Goal: Check status: Check status

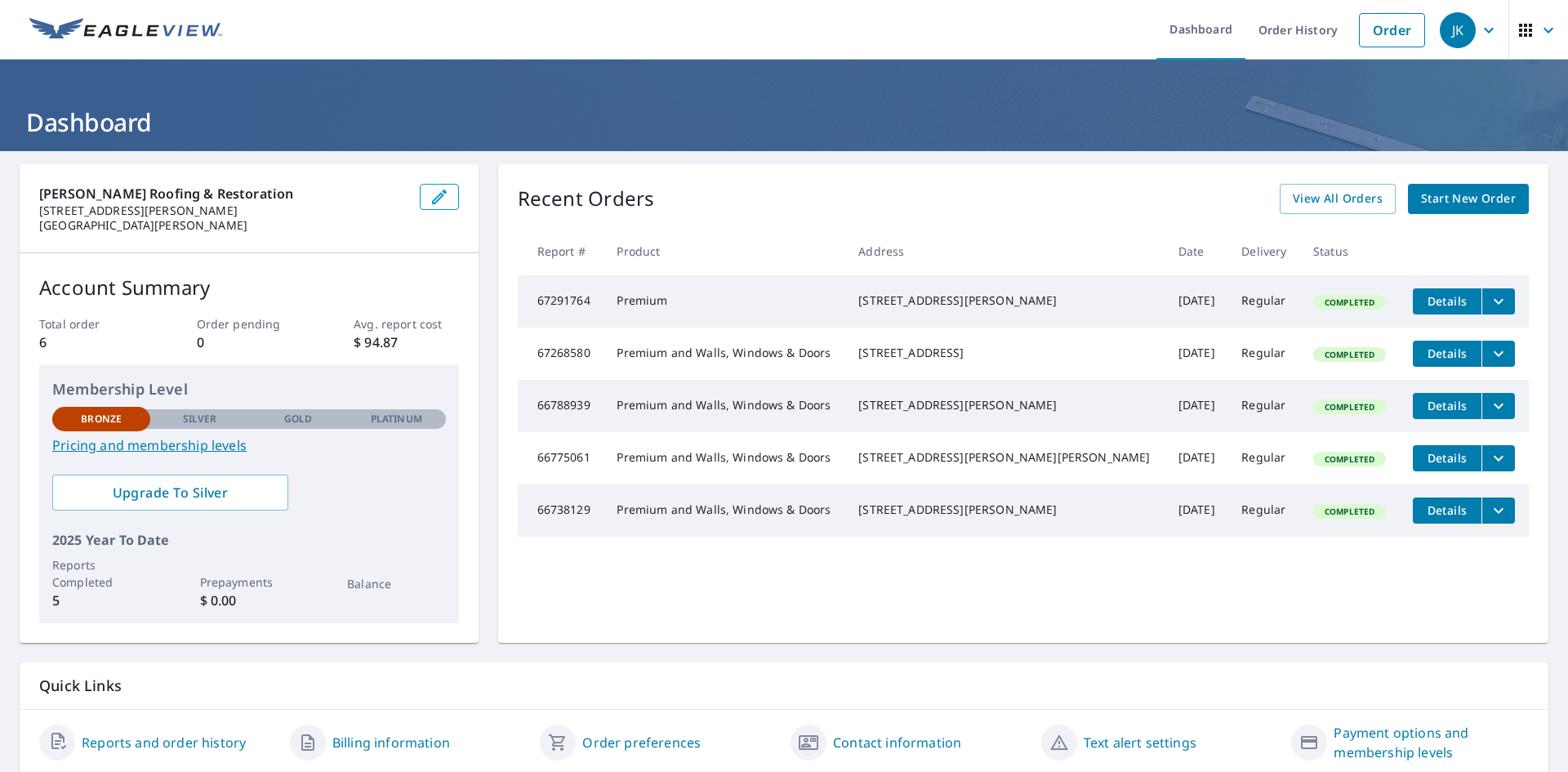
click at [1539, 25] on icon "button" at bounding box center [1548, 30] width 20 height 20
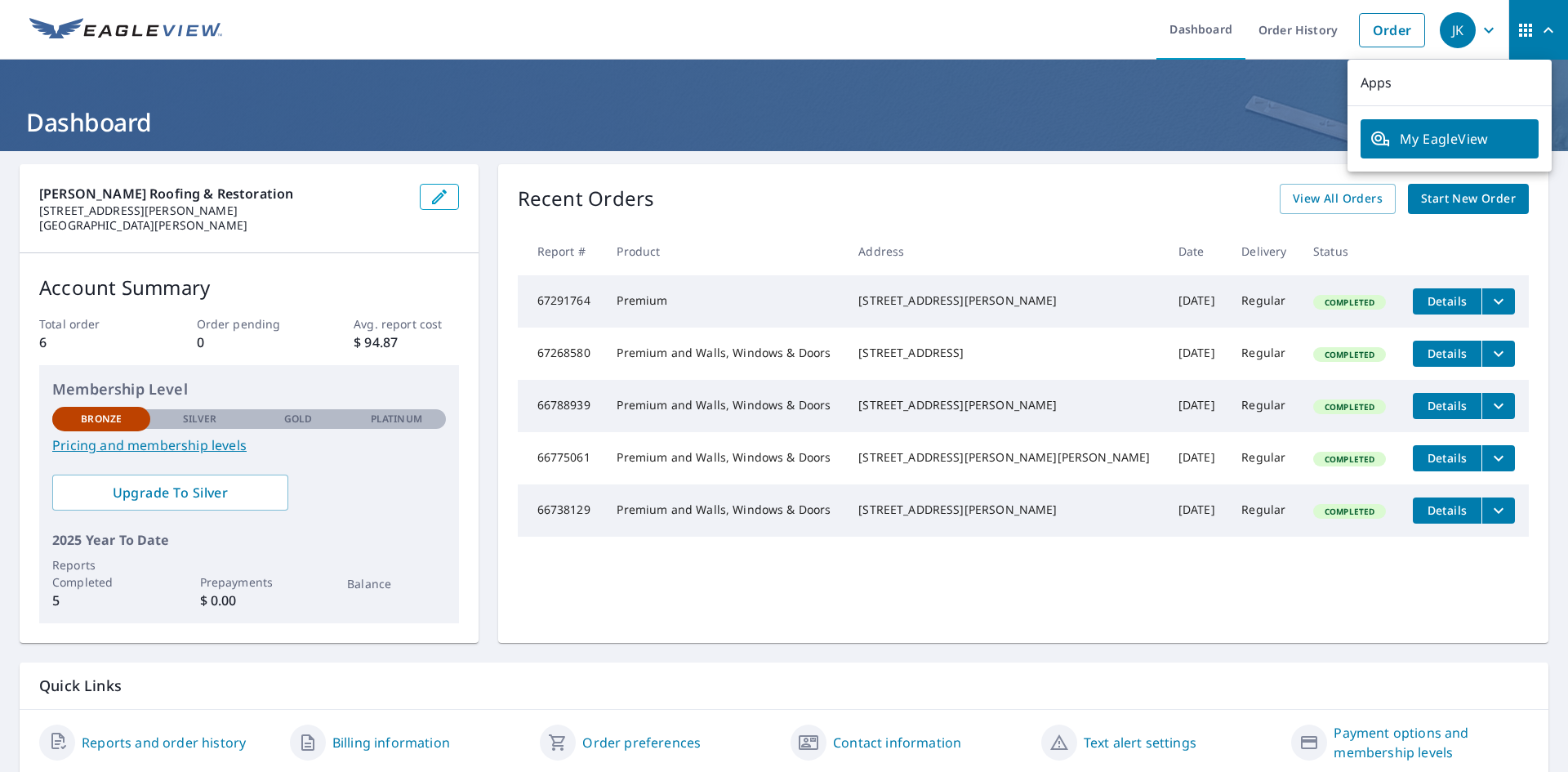
click at [1479, 23] on icon "button" at bounding box center [1489, 30] width 20 height 20
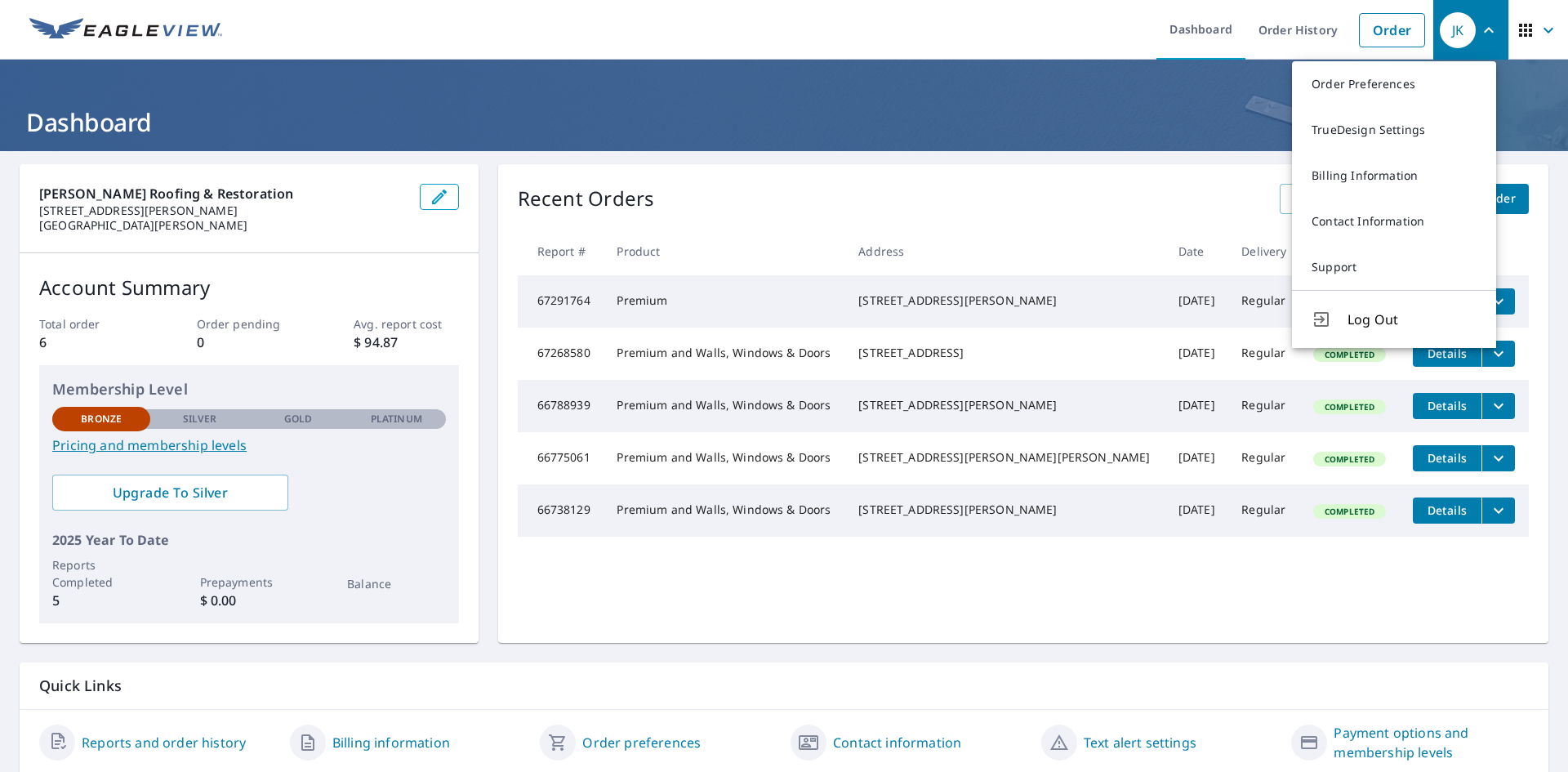
click at [1177, 101] on header "Dashboard" at bounding box center [784, 105] width 1568 height 91
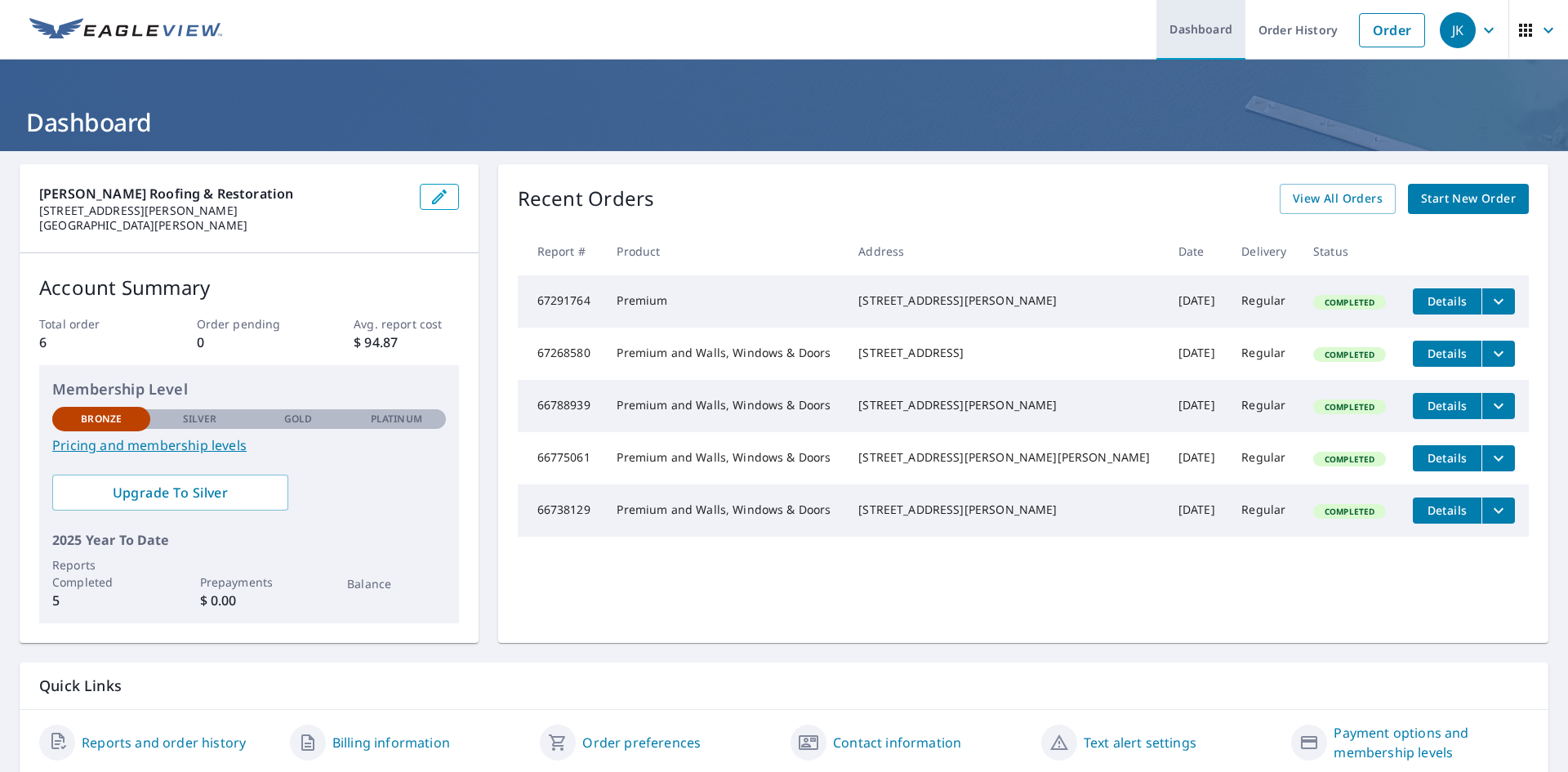
click at [1284, 43] on link "Order History" at bounding box center [1297, 30] width 105 height 60
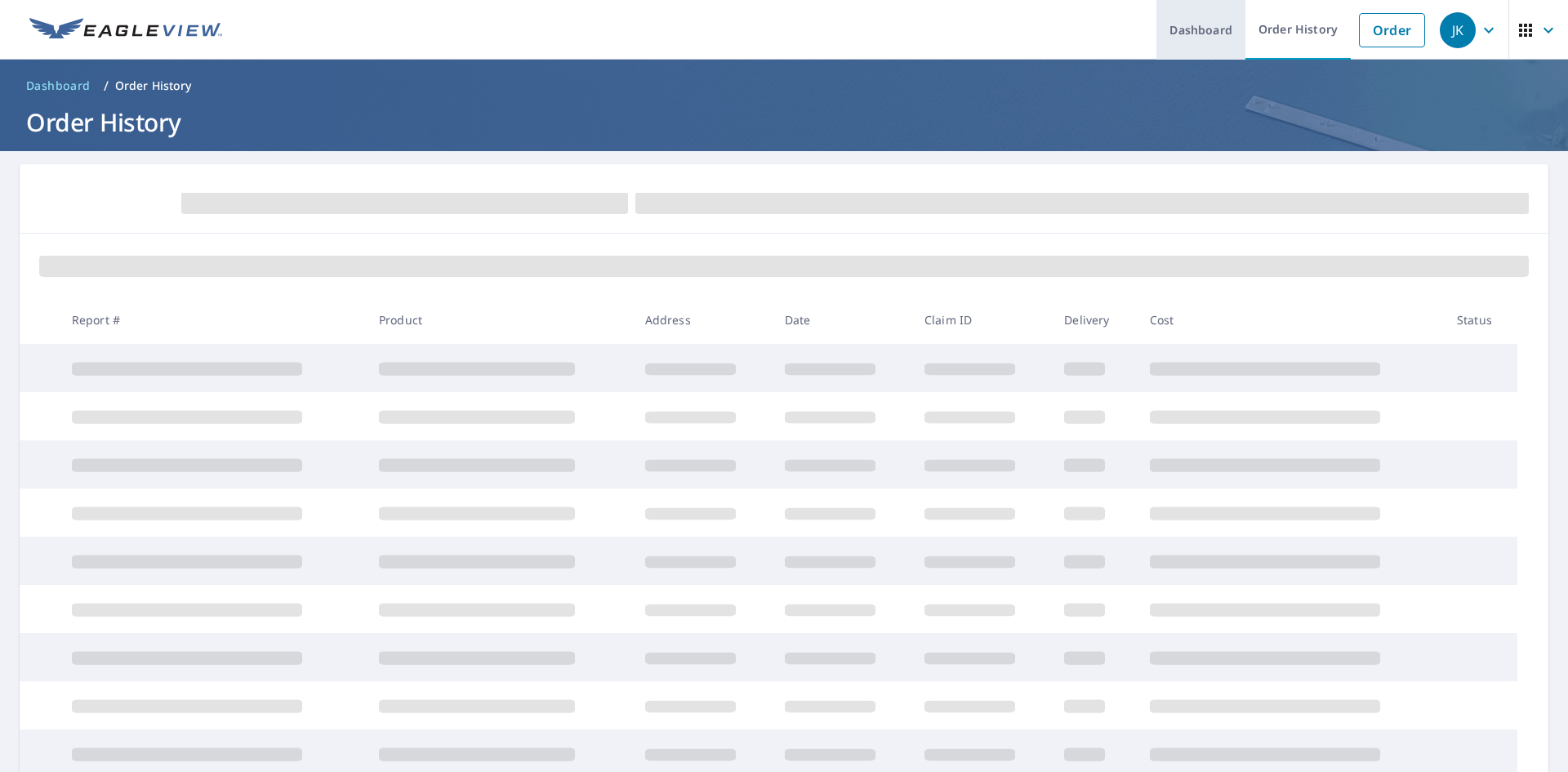
click at [1198, 37] on link "Dashboard" at bounding box center [1200, 30] width 89 height 60
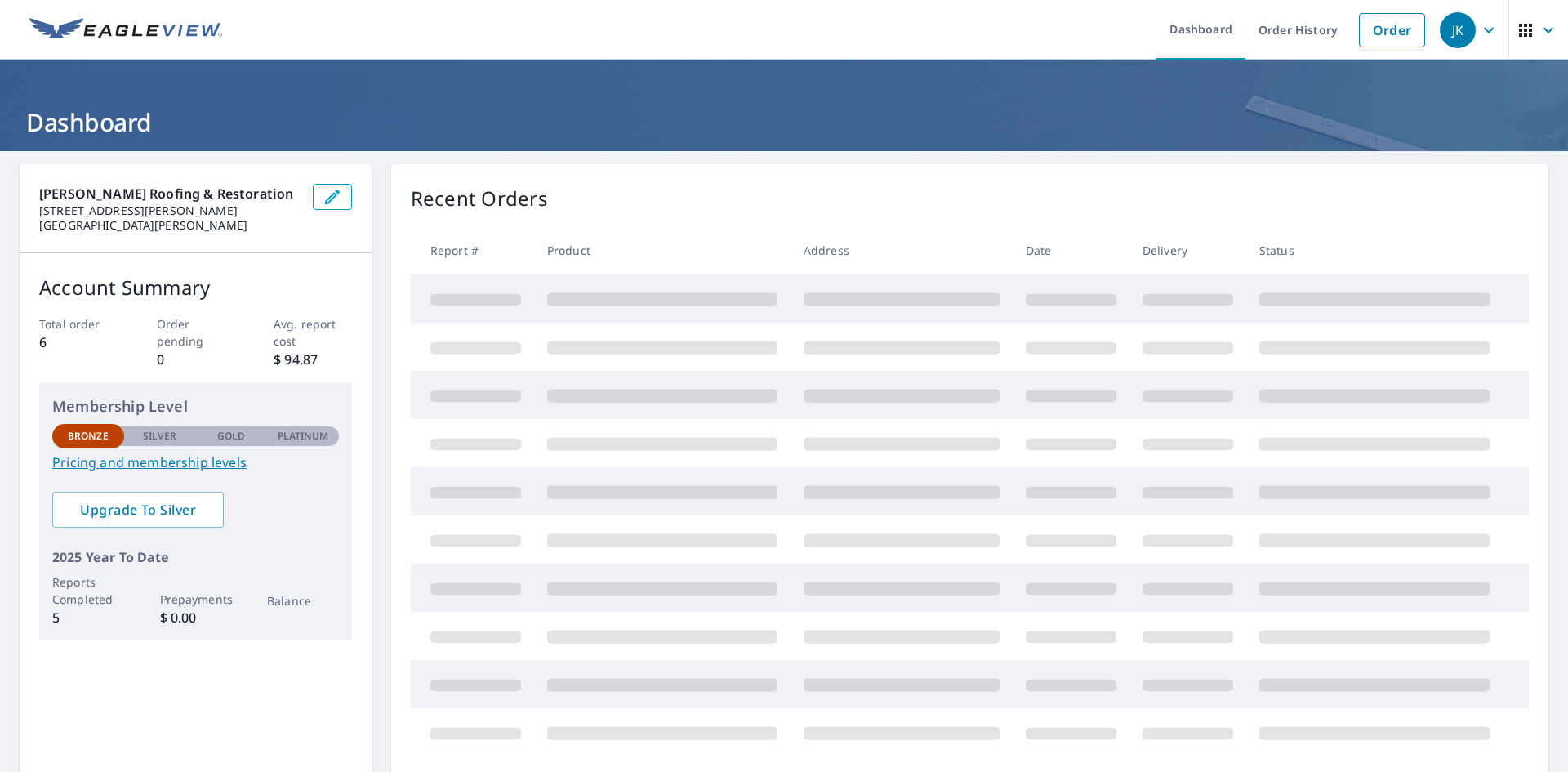
click at [62, 30] on img at bounding box center [126, 30] width 193 height 24
